Goal: Task Accomplishment & Management: Manage account settings

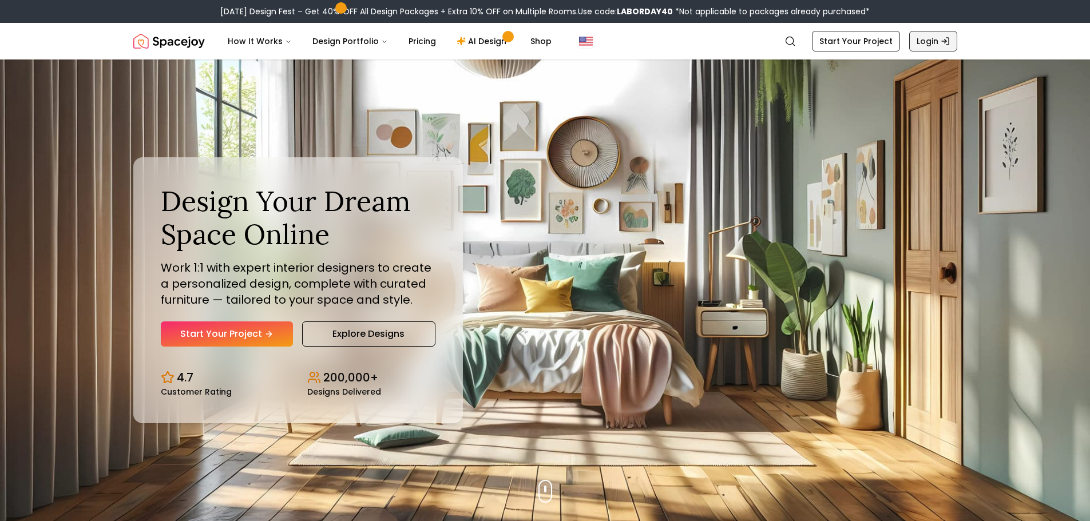
drag, startPoint x: 0, startPoint y: 0, endPoint x: 930, endPoint y: 41, distance: 931.0
click at [930, 41] on link "Login" at bounding box center [934, 41] width 48 height 21
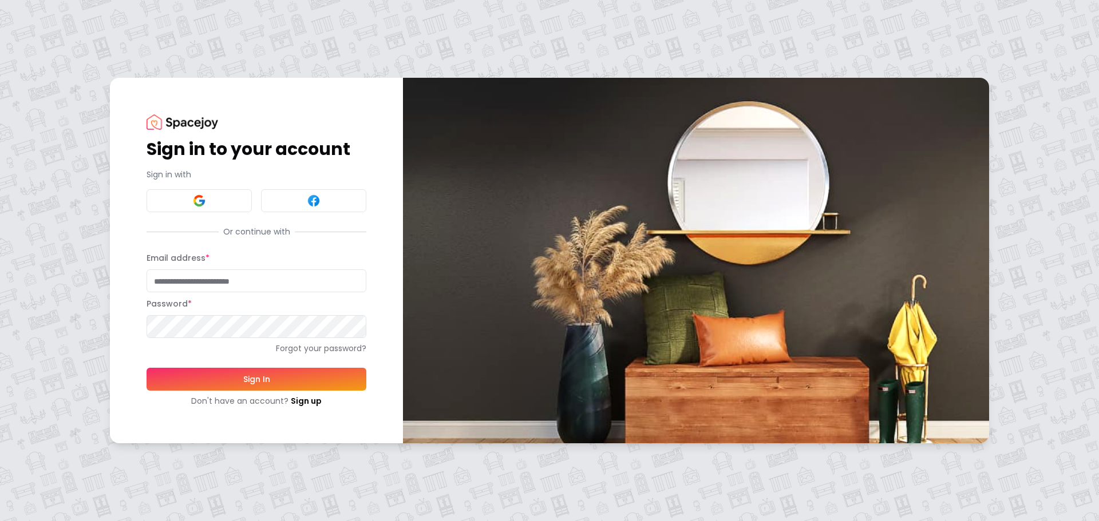
type input "**********"
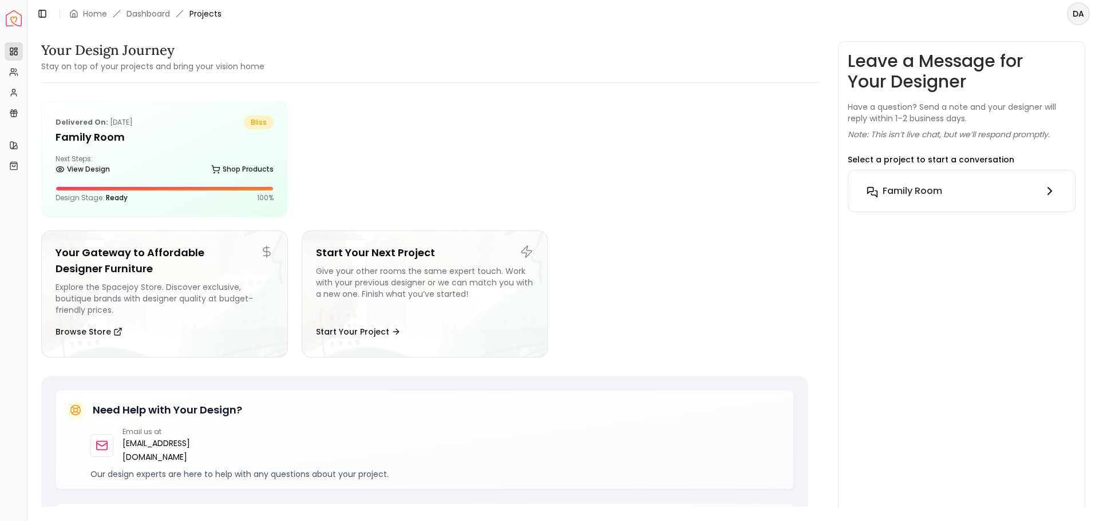
click at [1050, 189] on icon at bounding box center [1050, 191] width 14 height 14
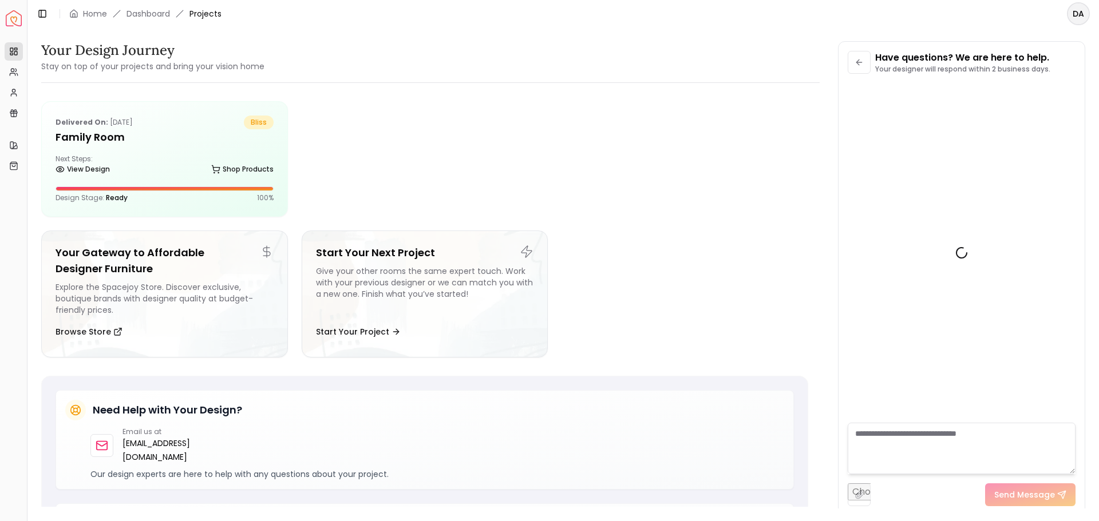
scroll to position [4079, 0]
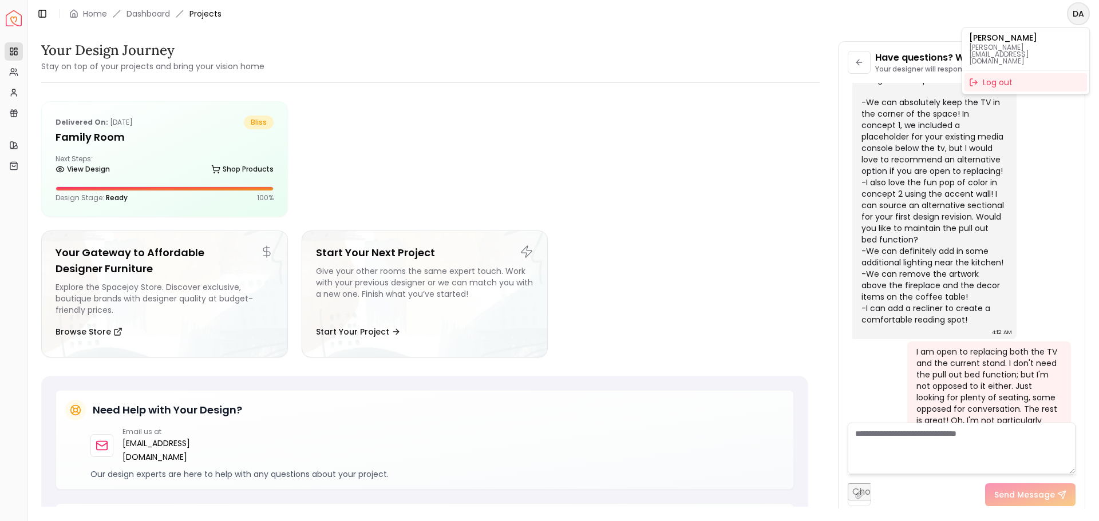
click at [1076, 9] on html "Spacejoy Dashboard Overview Projects My Referrals My Profile Gift Card Balance …" at bounding box center [549, 260] width 1099 height 521
click at [992, 73] on div "Log out" at bounding box center [1025, 82] width 122 height 18
